Goal: Task Accomplishment & Management: Manage account settings

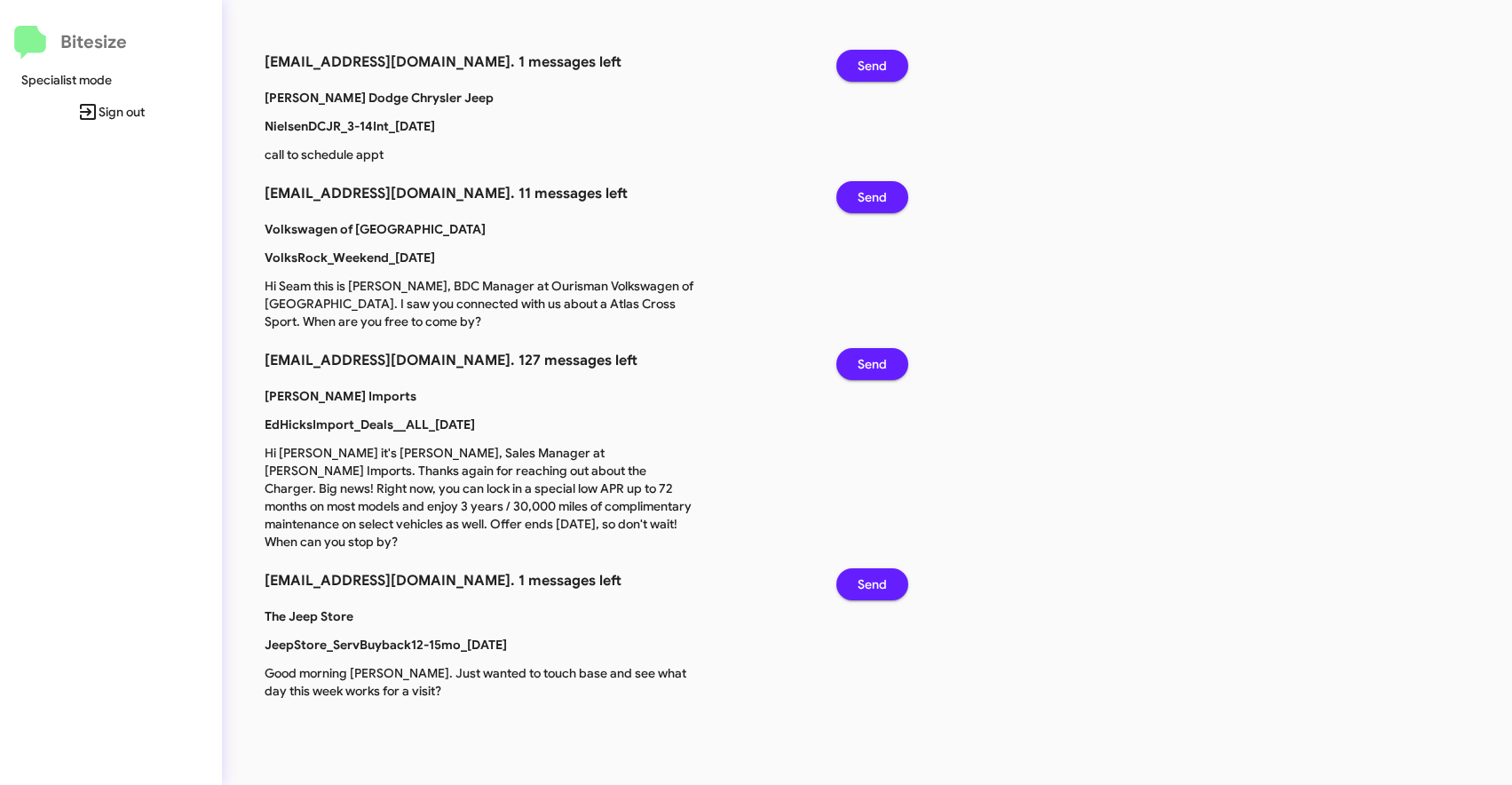
click at [107, 115] on span "Sign out" at bounding box center [111, 112] width 193 height 32
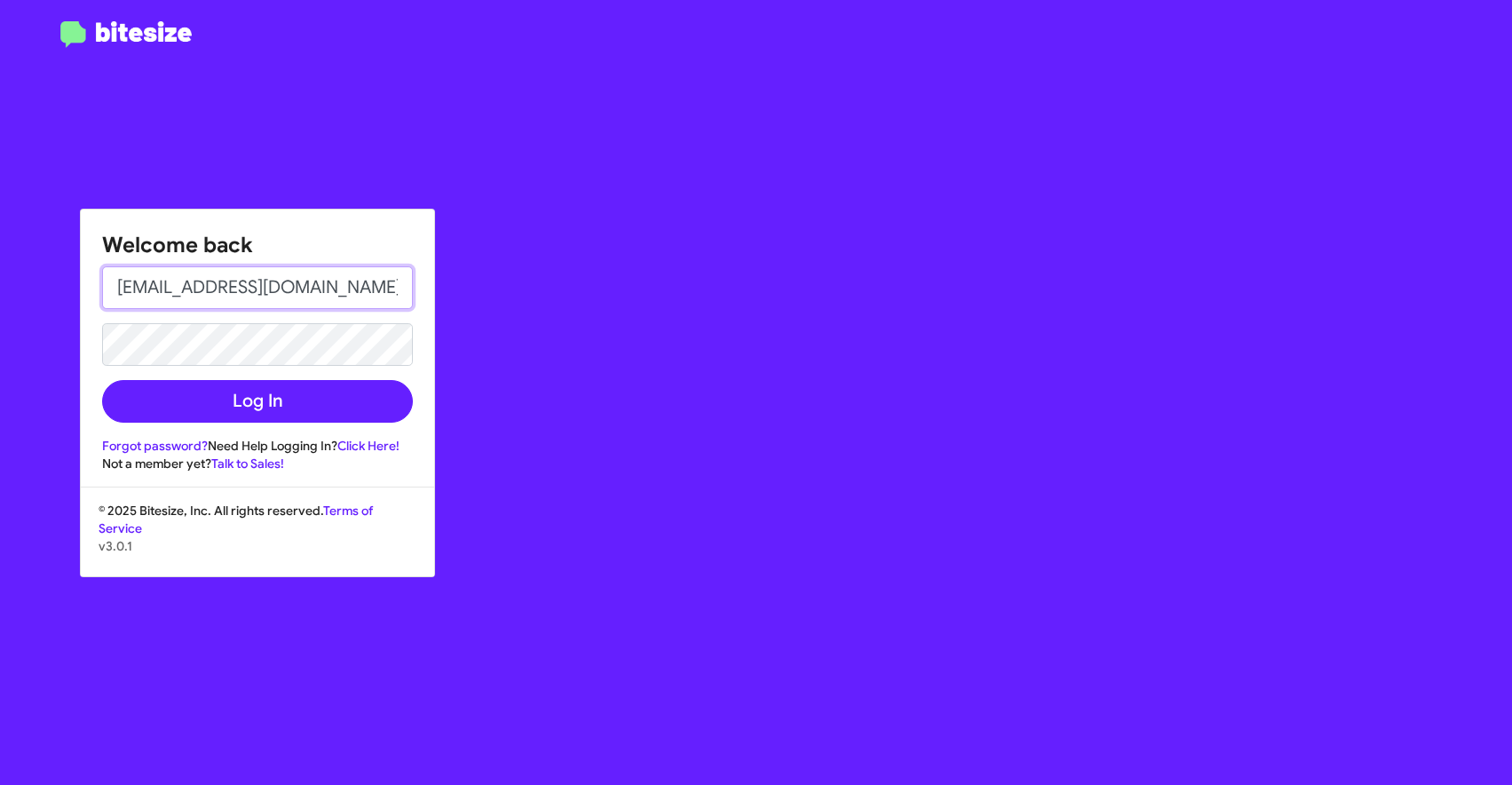
click at [226, 282] on input "okran0208@gmail.com" at bounding box center [258, 287] width 311 height 42
click at [301, 273] on input "okran0208@gmail.com" at bounding box center [258, 287] width 311 height 42
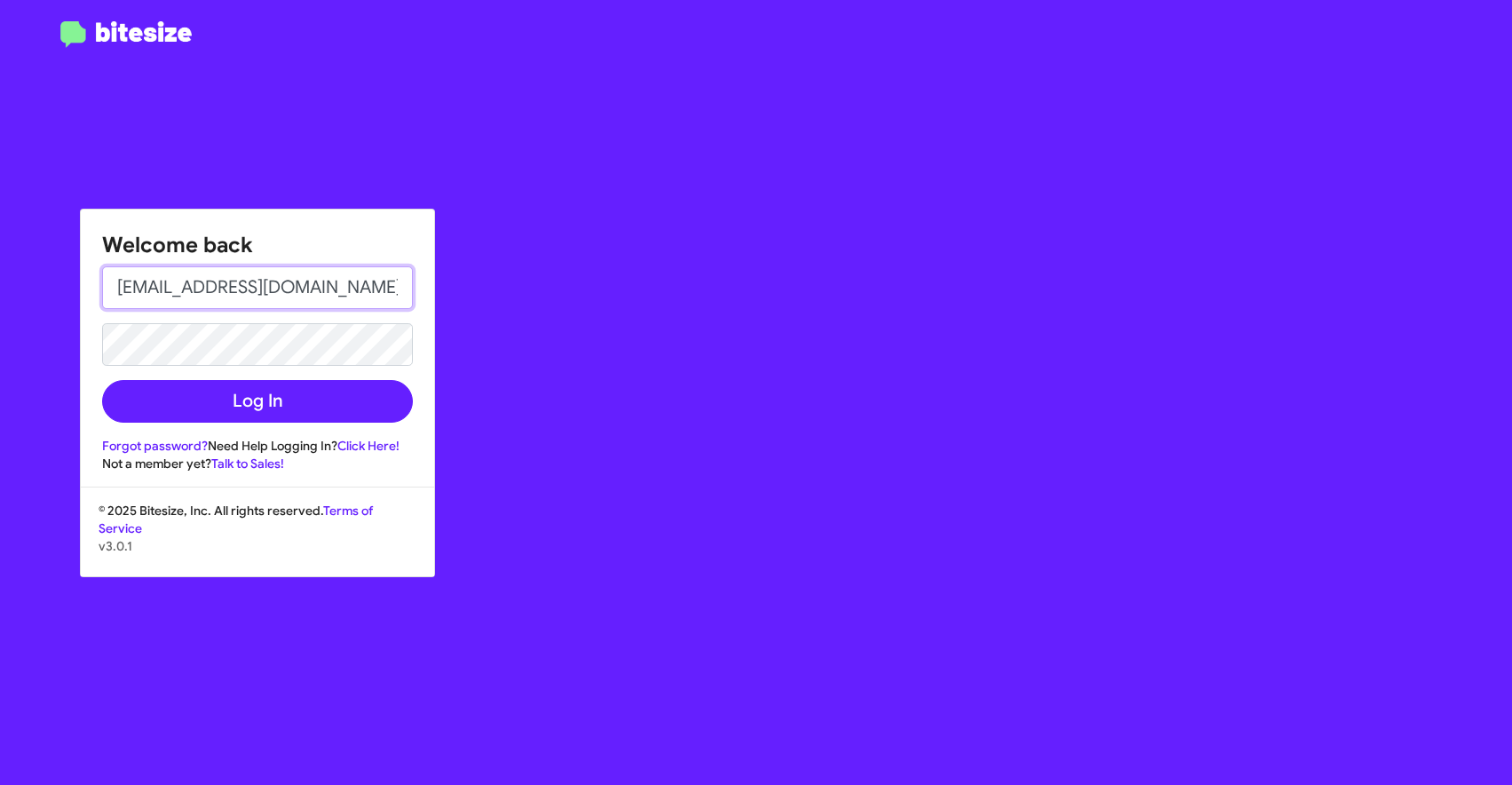
click at [301, 273] on input "okran0208@gmail.com" at bounding box center [258, 287] width 311 height 42
type input "jess+1@bitesize.co"
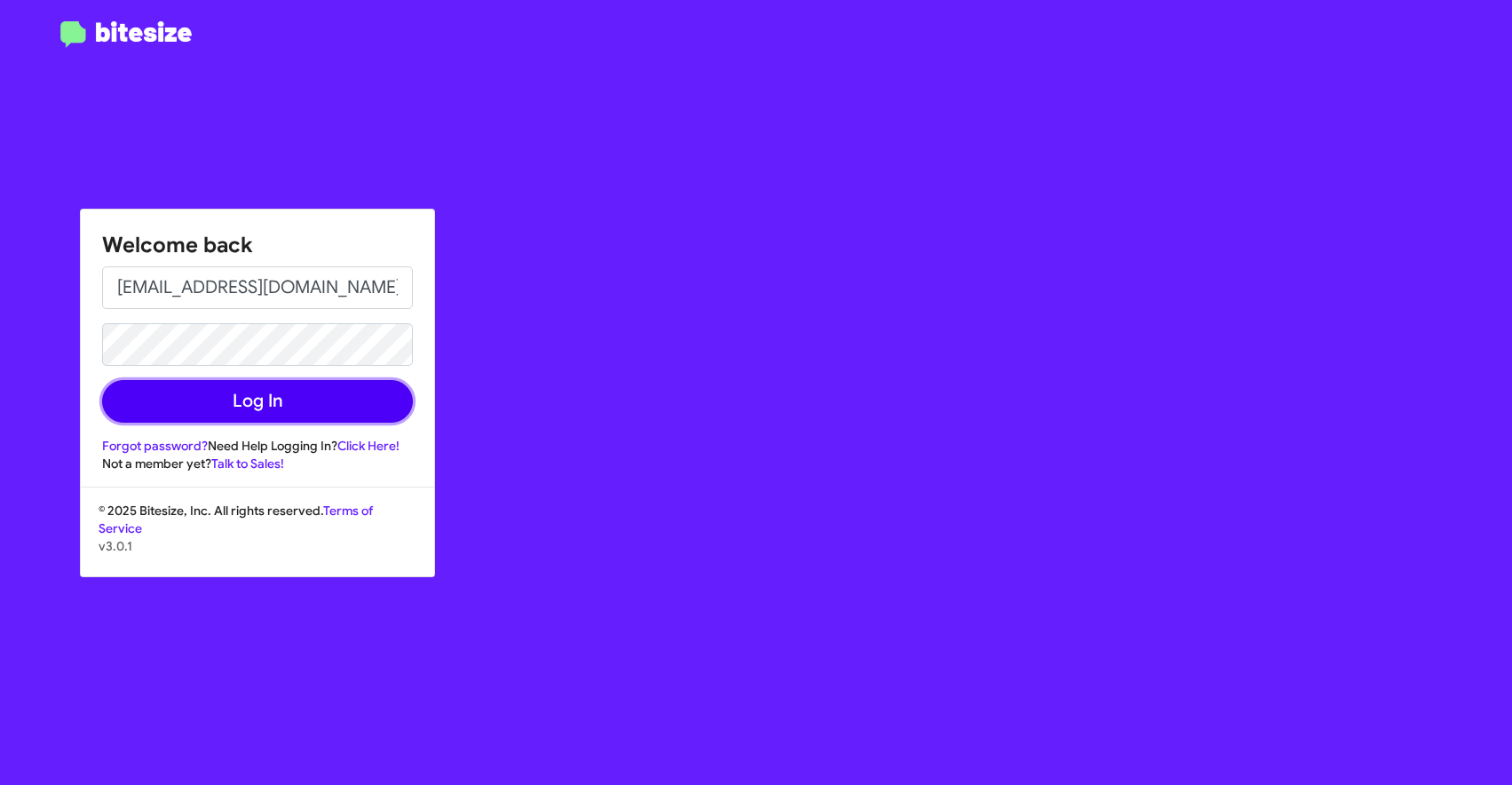
click at [299, 406] on button "Log In" at bounding box center [258, 401] width 311 height 42
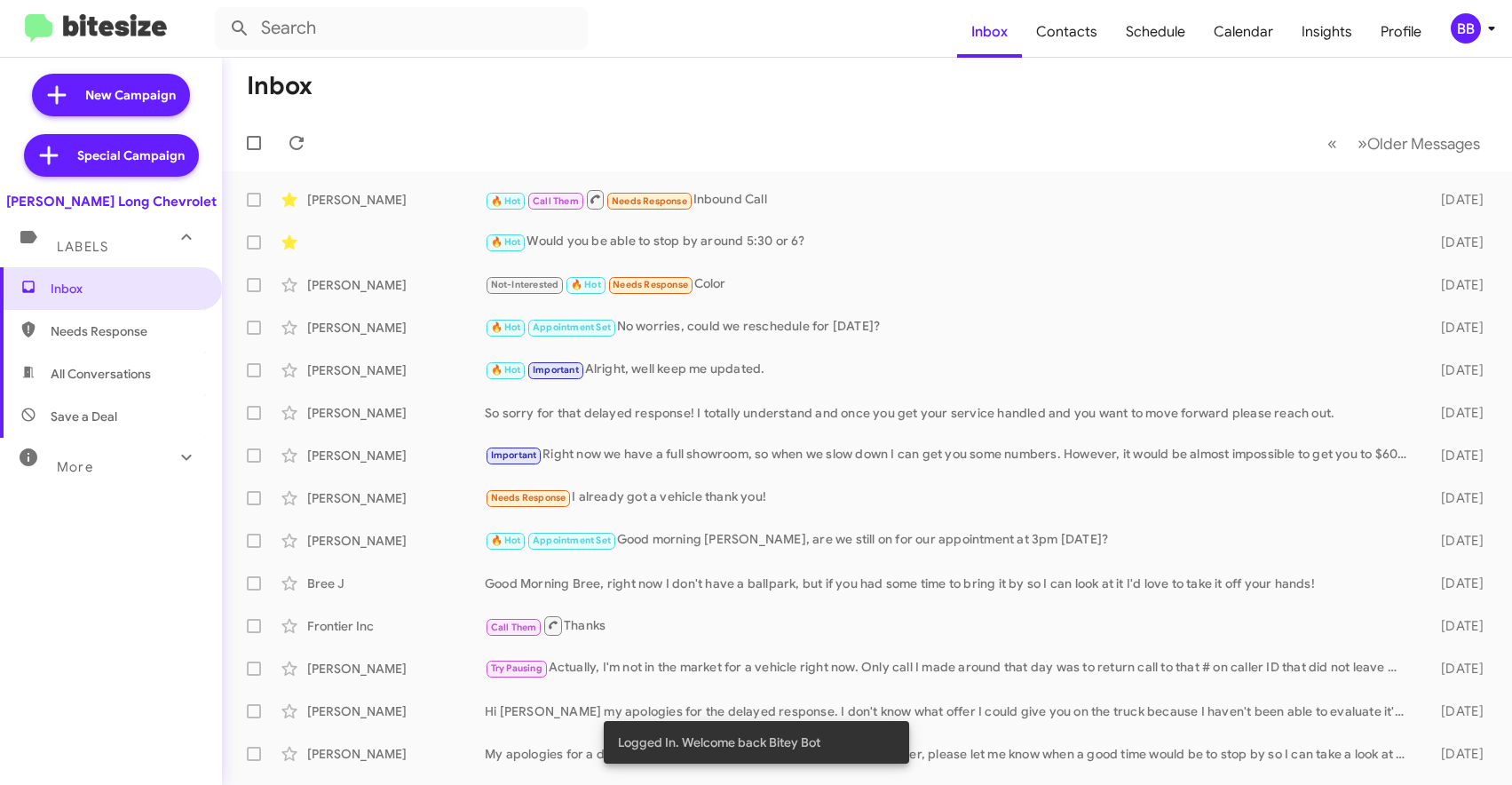
click at [1465, 28] on div "BB" at bounding box center [1466, 29] width 31 height 31
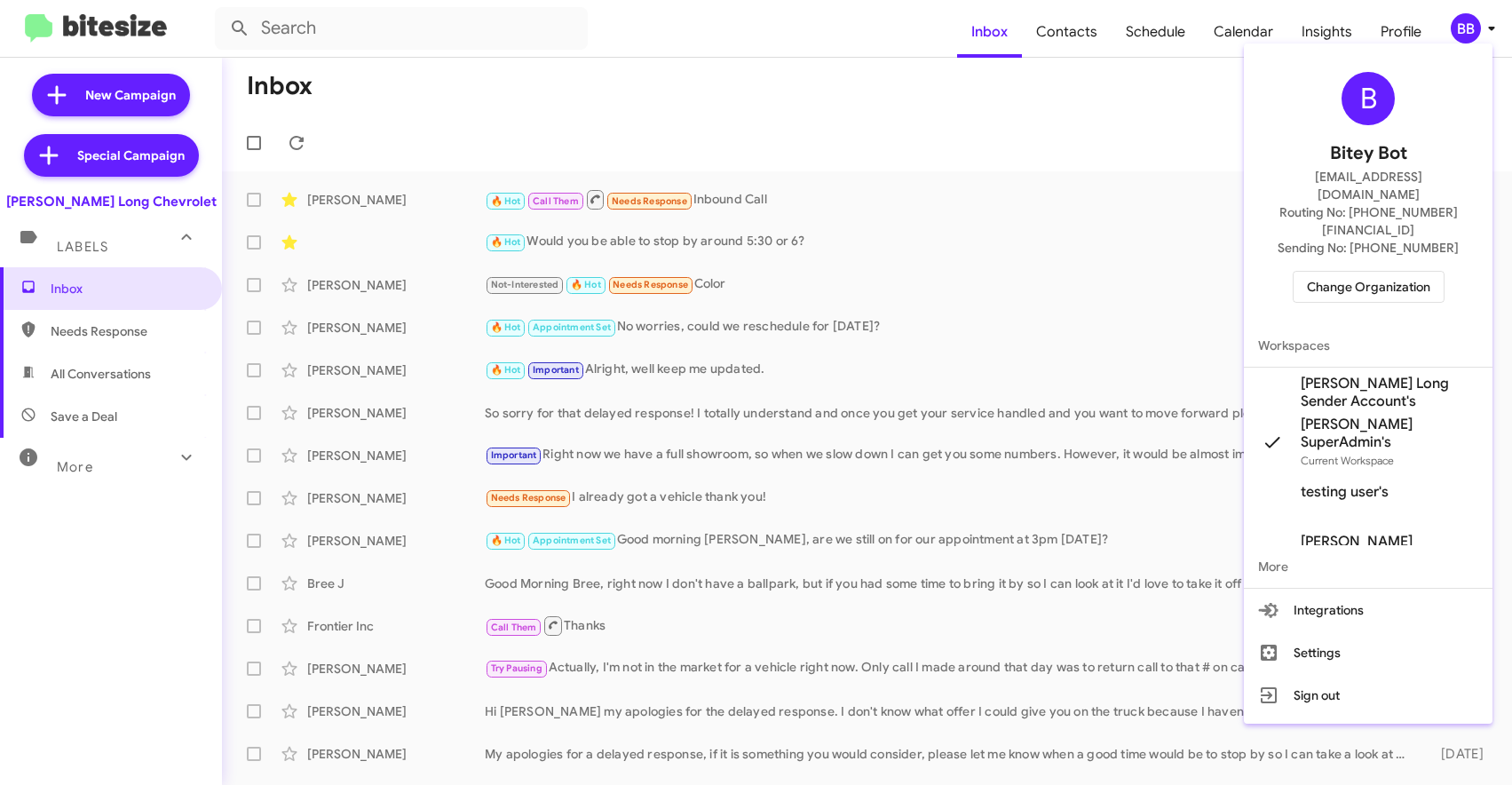
click at [1316, 271] on span "Change Organization" at bounding box center [1368, 287] width 123 height 31
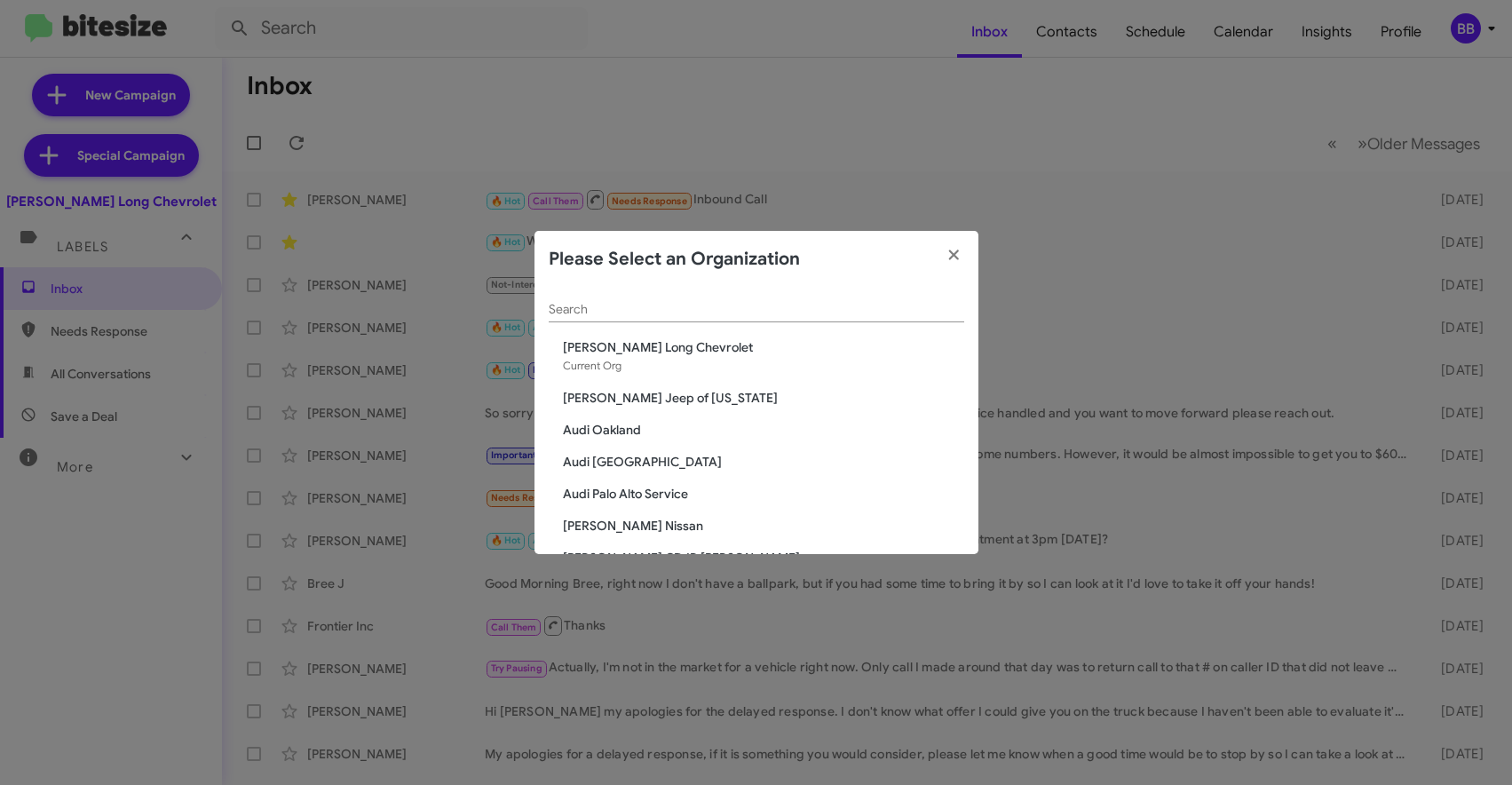
click at [699, 318] on div "Search" at bounding box center [756, 304] width 416 height 35
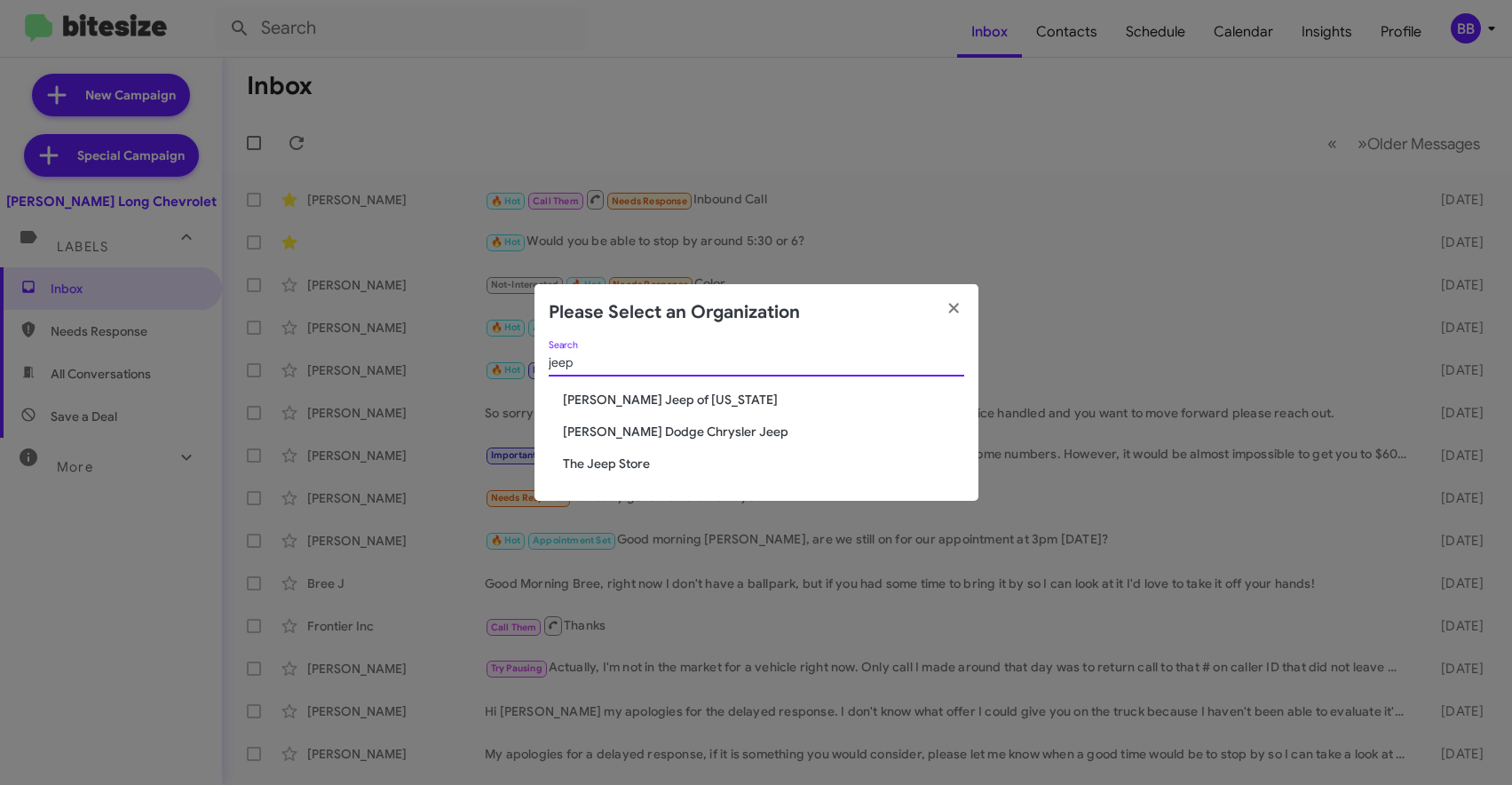
type input "jeep"
click at [579, 463] on span "The Jeep Store" at bounding box center [764, 463] width 402 height 18
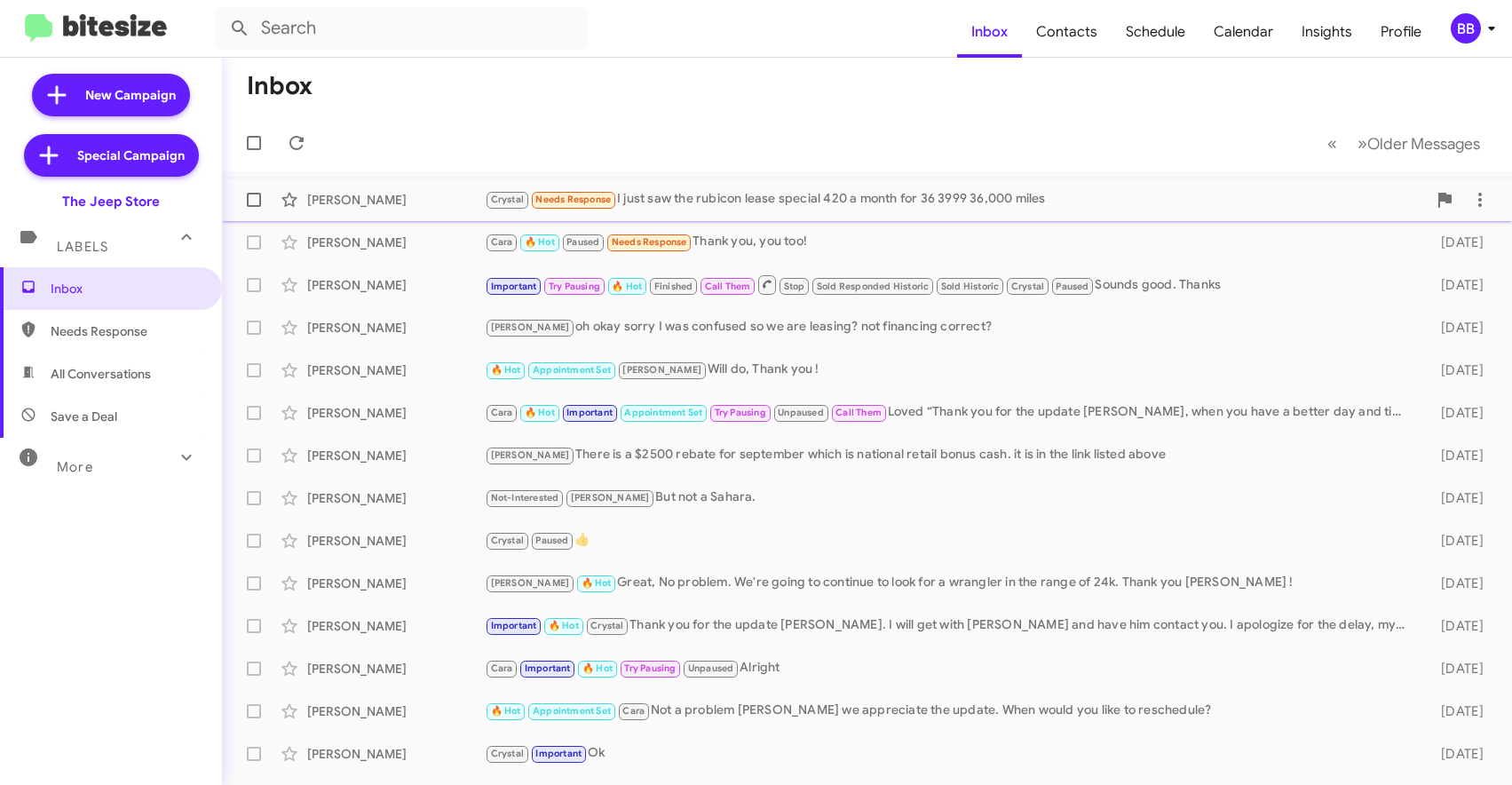
click at [733, 202] on div "Crystal Needs Response I just saw the rubicon lease special 420 a month for 36 …" at bounding box center [956, 199] width 942 height 21
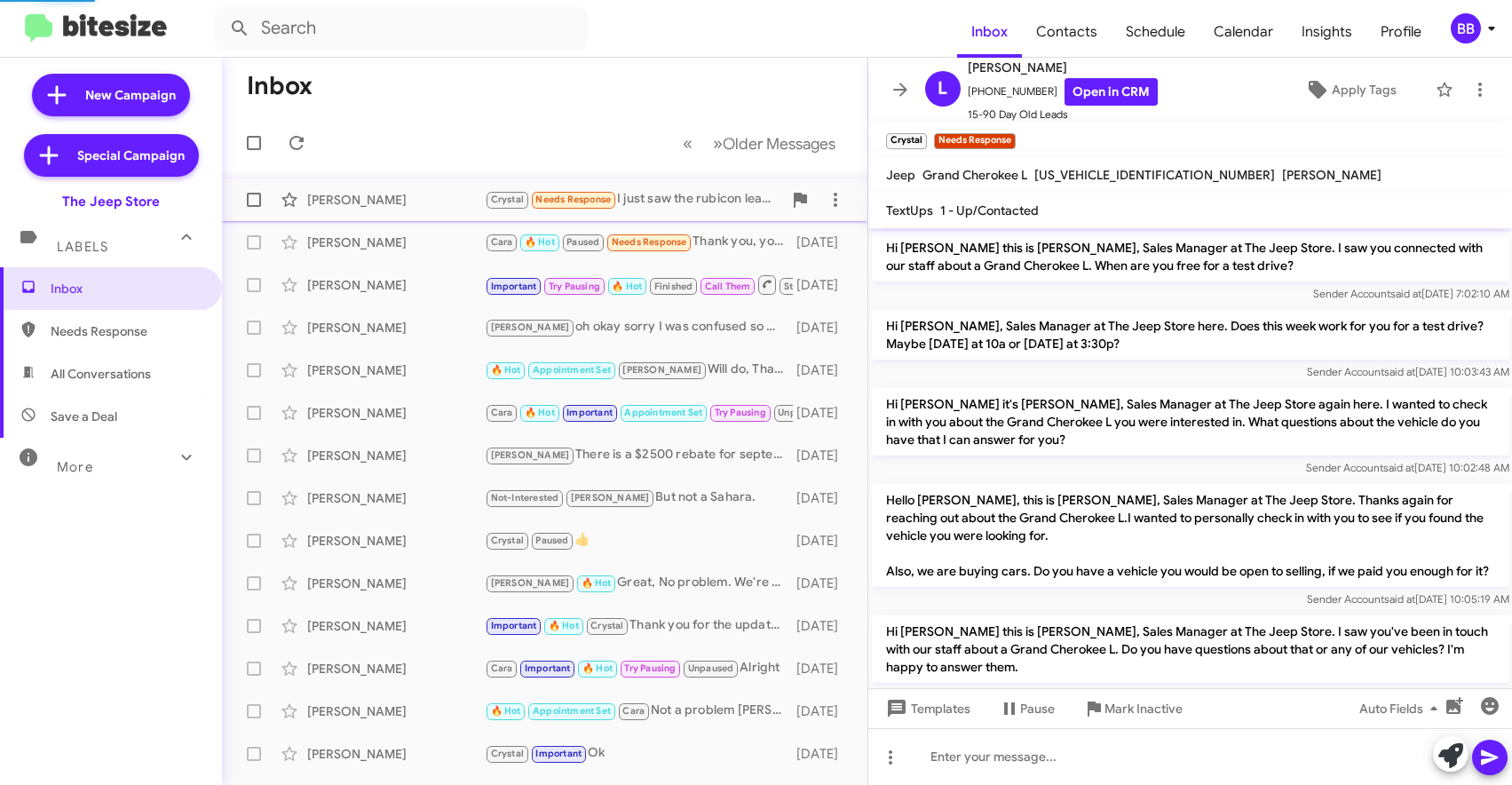
scroll to position [162, 0]
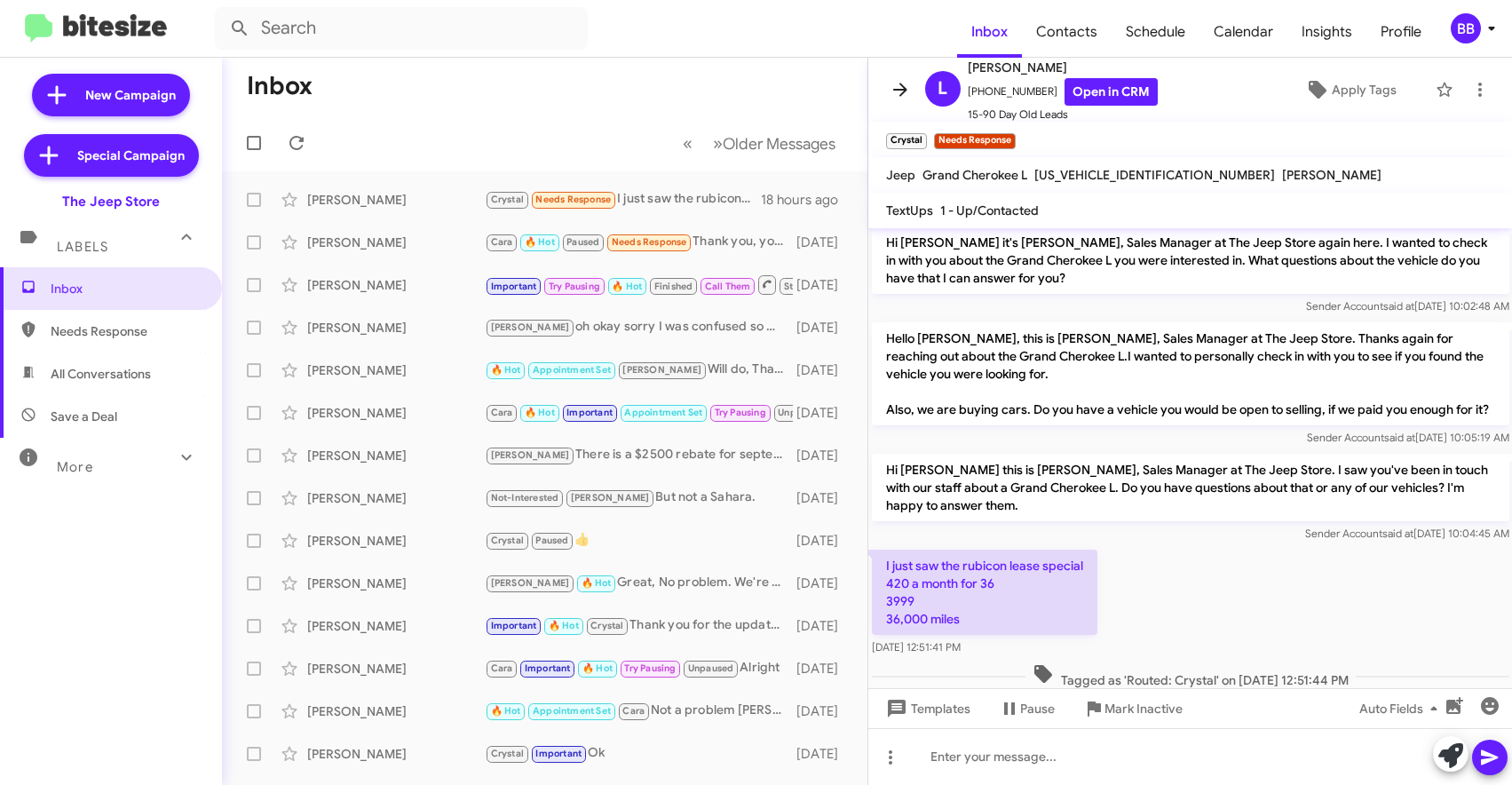
click at [891, 90] on icon at bounding box center [900, 90] width 22 height 22
